Goal: Find specific page/section: Find specific page/section

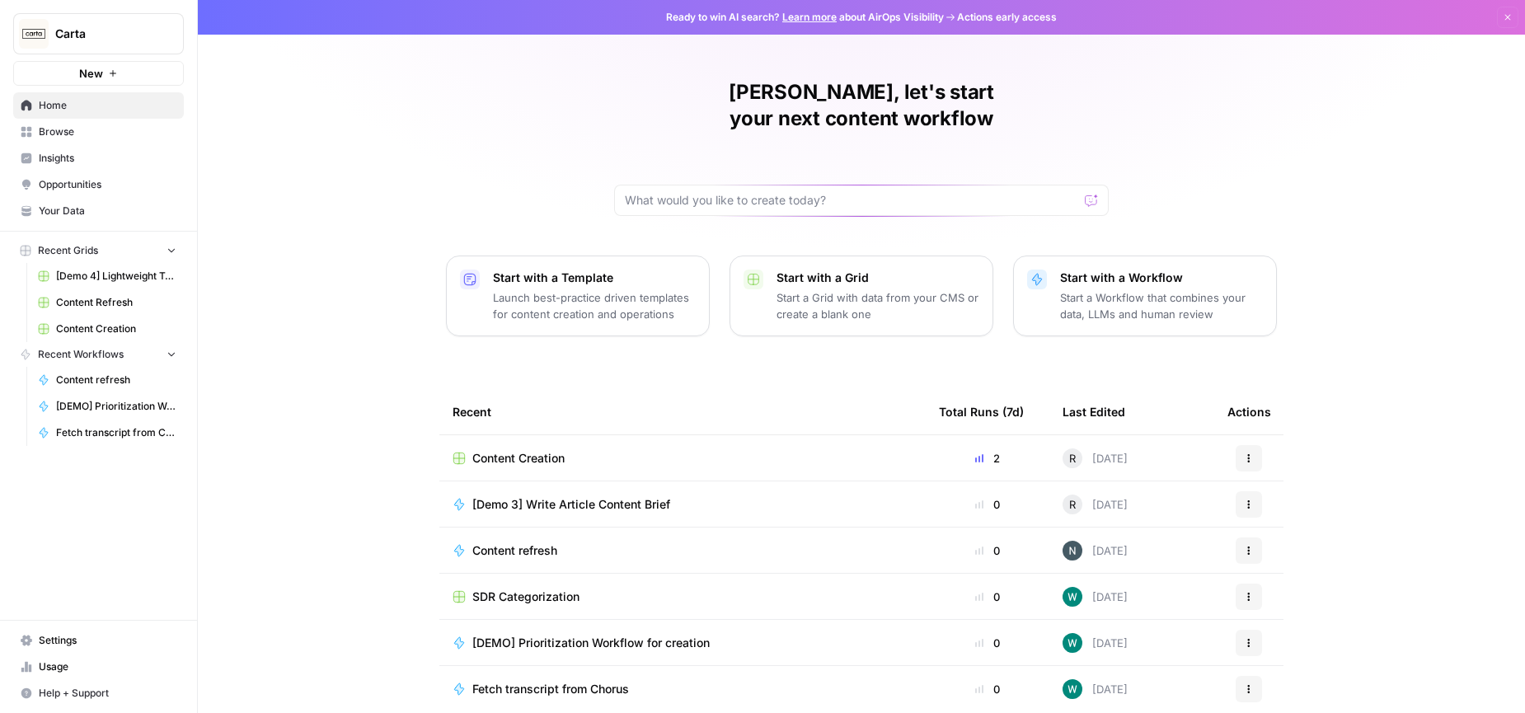
click at [579, 450] on div "Content Creation" at bounding box center [683, 458] width 460 height 16
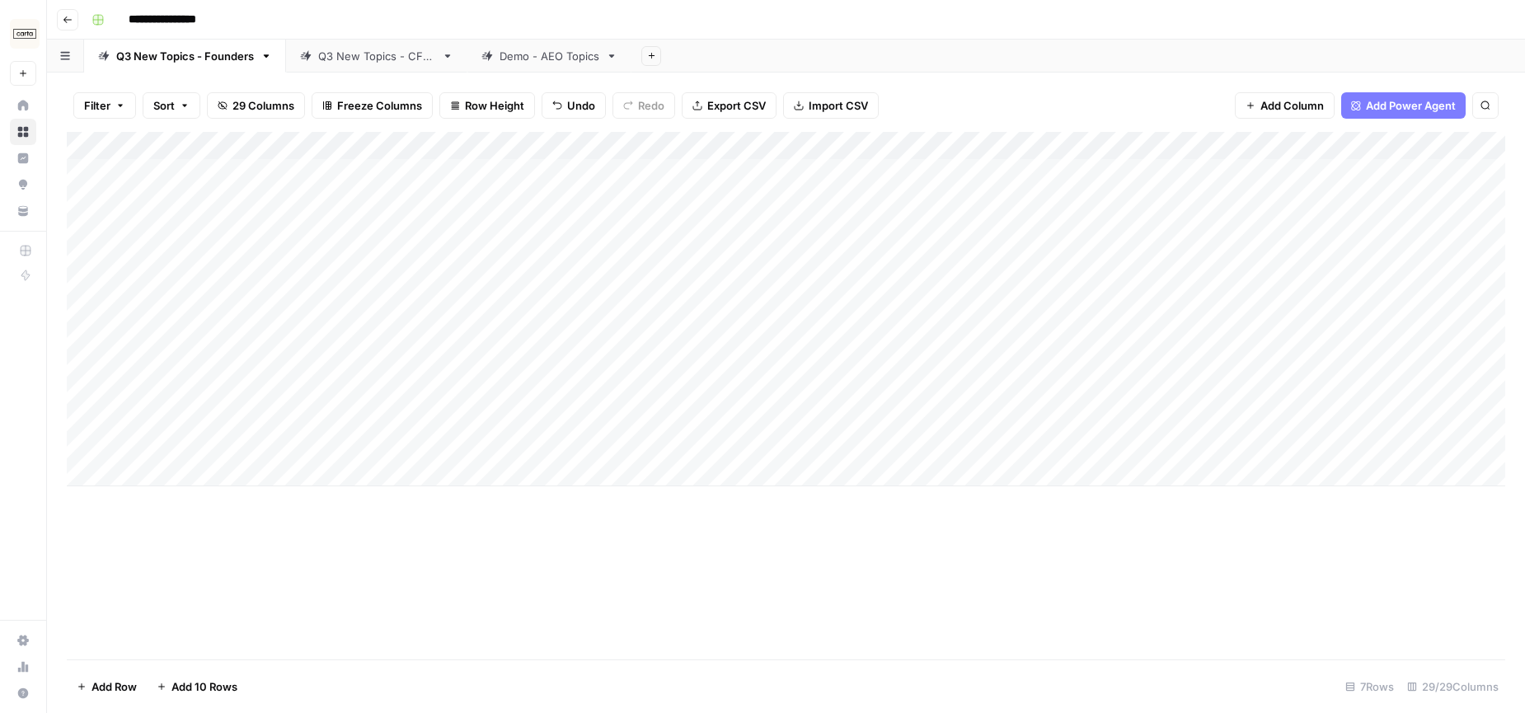
click at [1008, 24] on div "**********" at bounding box center [797, 20] width 1424 height 26
